Goal: Manage account settings

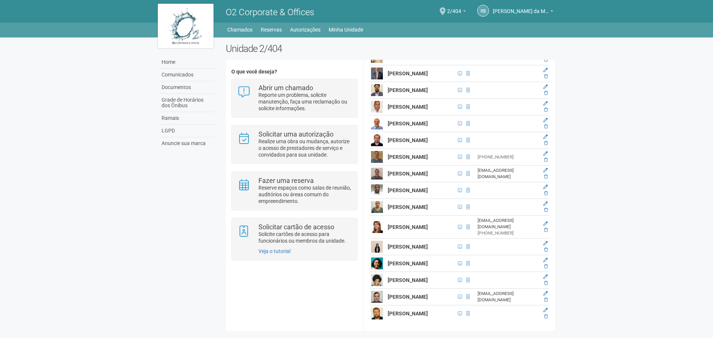
scroll to position [1977, 0]
click at [451, 10] on span "2/404" at bounding box center [454, 7] width 14 height 13
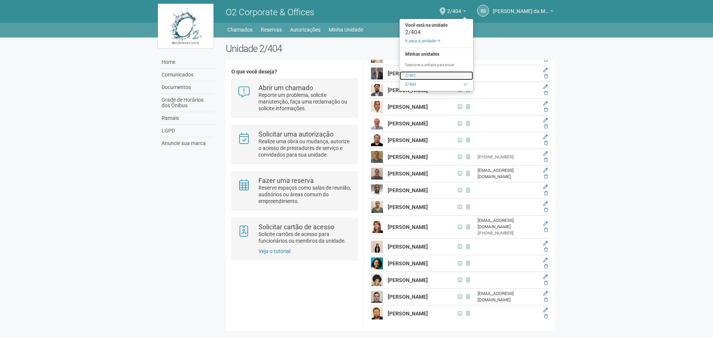
click at [413, 75] on link "2/401" at bounding box center [437, 75] width 74 height 9
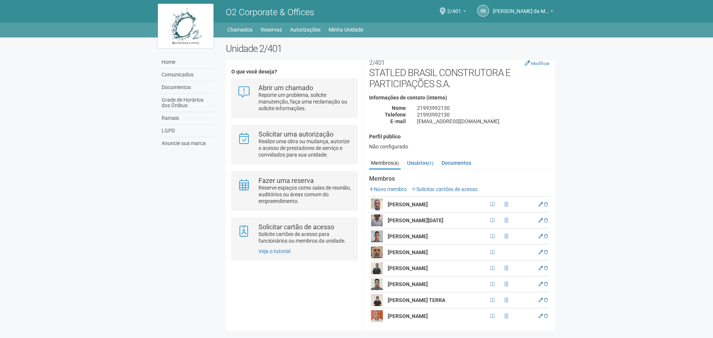
scroll to position [12, 0]
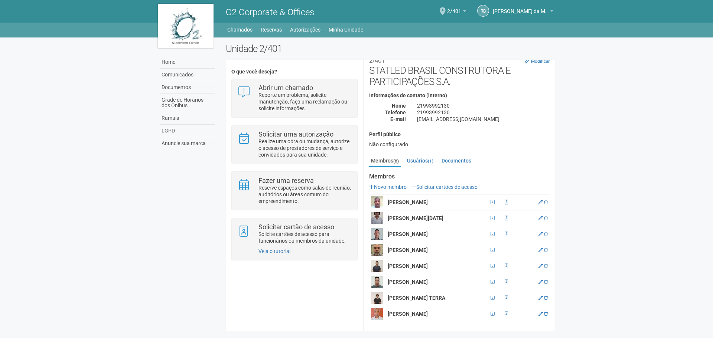
drag, startPoint x: 387, startPoint y: 314, endPoint x: 452, endPoint y: 315, distance: 64.7
click at [452, 315] on td "SAMUEL CUNHA SAMPAIO" at bounding box center [437, 314] width 103 height 16
copy strong "SAMUEL CUNHA SAMPAIO"
click at [396, 317] on strong "SAMUEL CUNHA SAMPAIO" at bounding box center [408, 314] width 40 height 6
click at [539, 316] on icon at bounding box center [541, 314] width 4 height 4
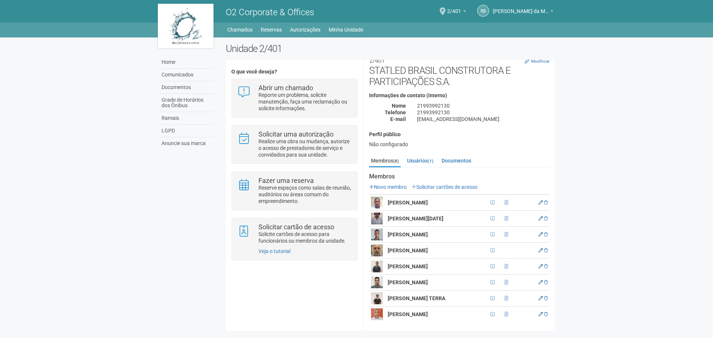
scroll to position [18, 0]
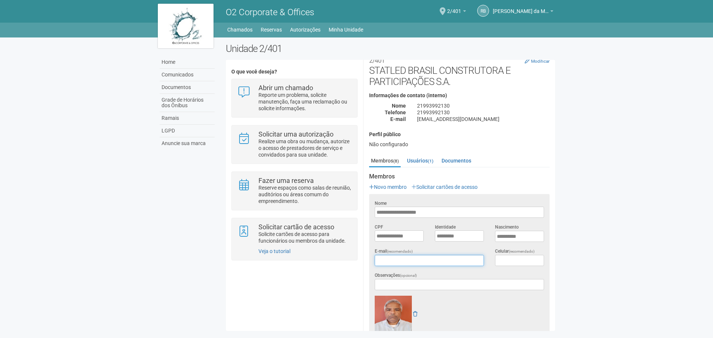
click at [425, 259] on input "E-mail (recomendado)" at bounding box center [429, 260] width 109 height 11
click at [590, 220] on body "Aguarde... O2 Corporate & Offices RB Raul Barrozo da Motta Junior Raul Barrozo …" at bounding box center [356, 169] width 713 height 338
drag, startPoint x: 451, startPoint y: 212, endPoint x: 353, endPoint y: 216, distance: 97.8
click at [353, 216] on div "O que você deseja? Abrir um chamado Reporte um problema, solicite manutenção, f…" at bounding box center [391, 195] width 330 height 260
click at [169, 63] on link "Home" at bounding box center [187, 62] width 55 height 13
